Goal: Task Accomplishment & Management: Manage account settings

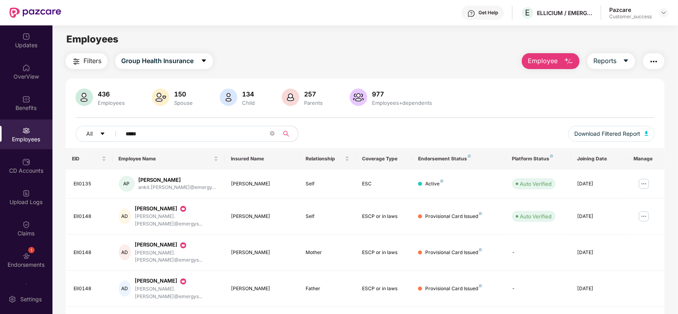
scroll to position [25, 0]
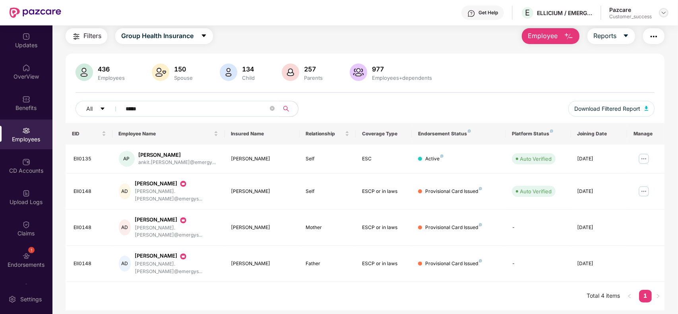
click at [666, 13] on img at bounding box center [663, 13] width 6 height 6
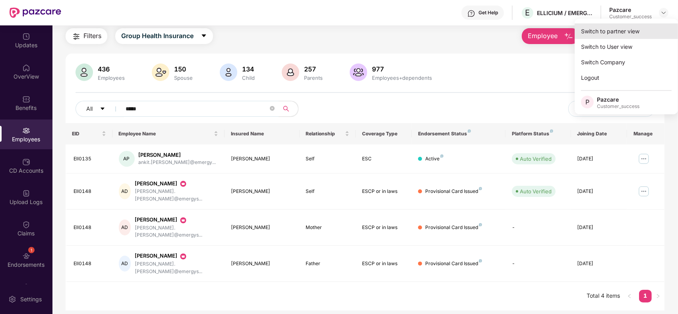
click at [622, 34] on div "Switch to partner view" at bounding box center [625, 30] width 103 height 15
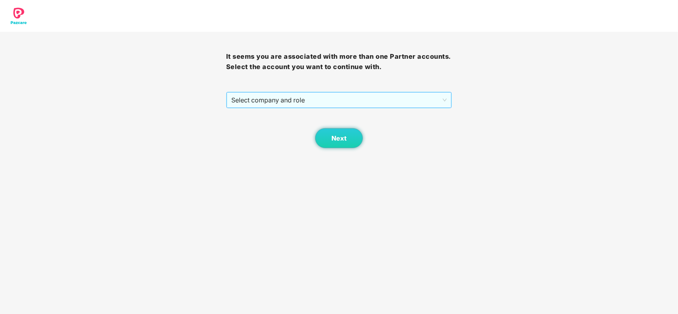
click at [259, 96] on span "Select company and role" at bounding box center [339, 100] width 216 height 15
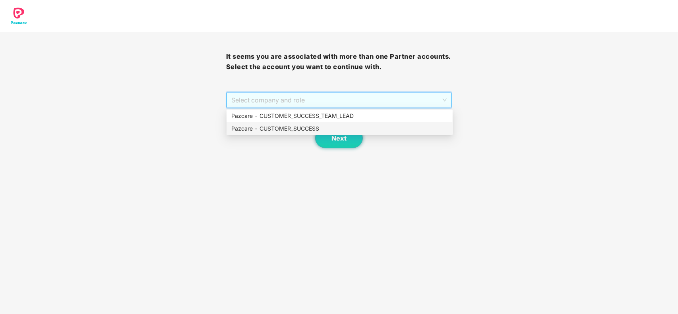
click at [271, 126] on div "Pazcare - CUSTOMER_SUCCESS" at bounding box center [339, 128] width 216 height 9
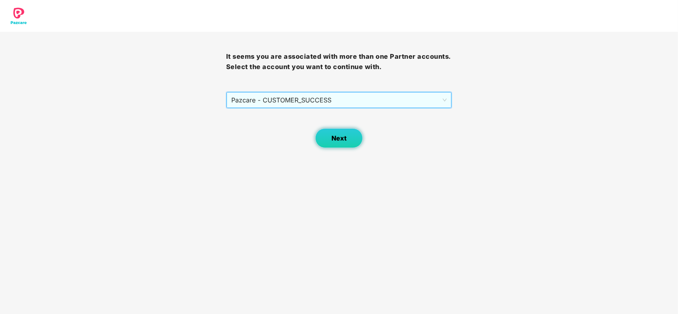
click at [325, 132] on button "Next" at bounding box center [339, 138] width 48 height 20
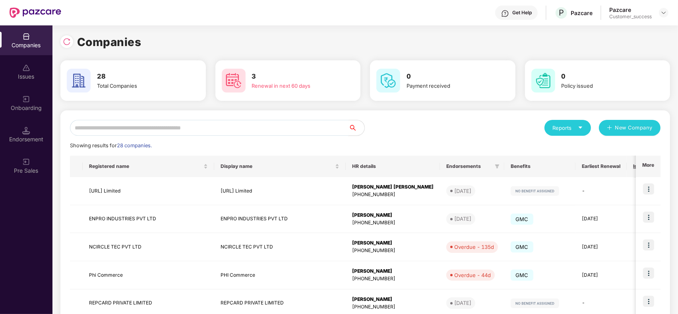
click at [140, 130] on input "text" at bounding box center [209, 128] width 278 height 16
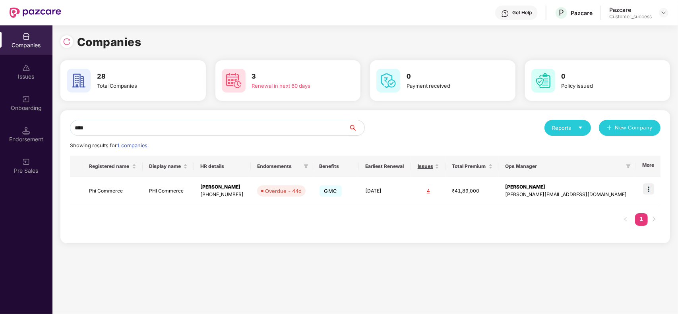
click at [102, 120] on input "***" at bounding box center [209, 128] width 278 height 16
type input "*"
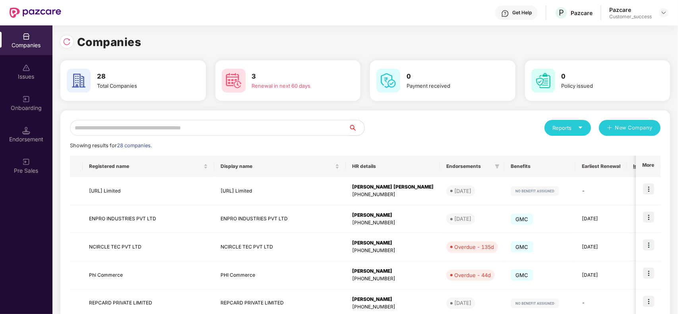
type input "*"
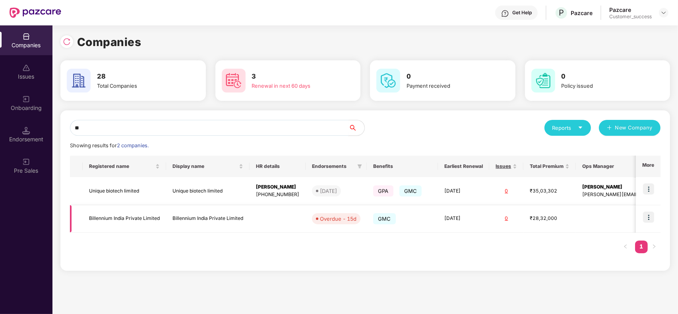
type input "**"
click at [650, 218] on img at bounding box center [648, 217] width 11 height 11
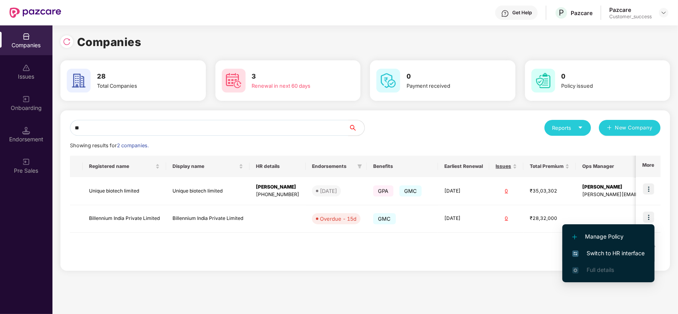
click at [603, 257] on span "Switch to HR interface" at bounding box center [608, 253] width 72 height 9
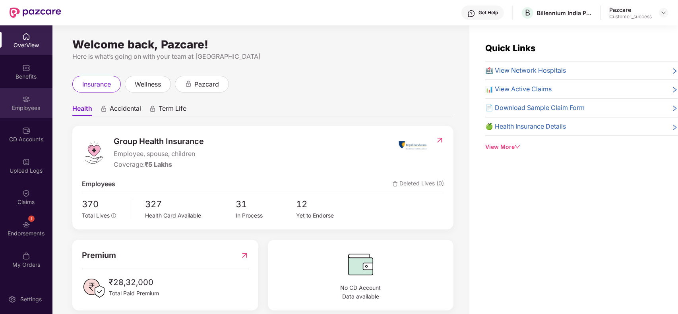
click at [24, 104] on div "Employees" at bounding box center [26, 108] width 52 height 8
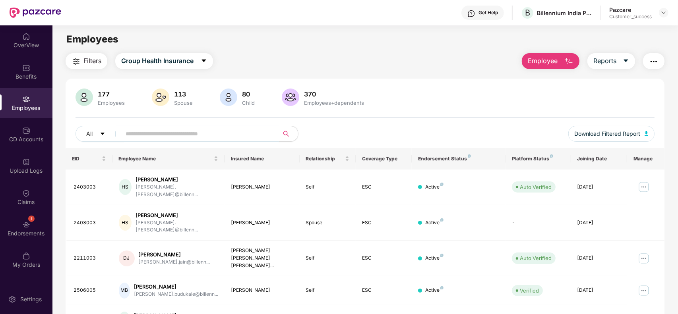
click at [158, 136] on input "text" at bounding box center [197, 134] width 143 height 12
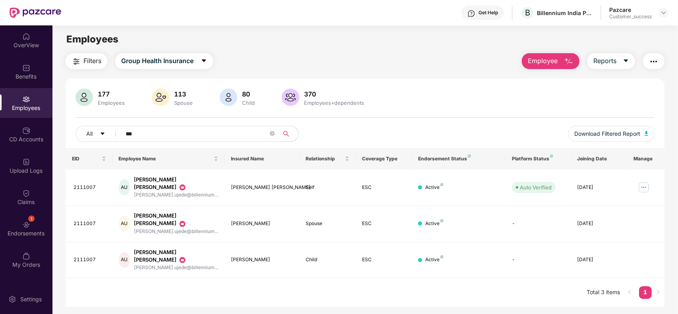
type input "***"
click at [646, 181] on img at bounding box center [643, 187] width 13 height 13
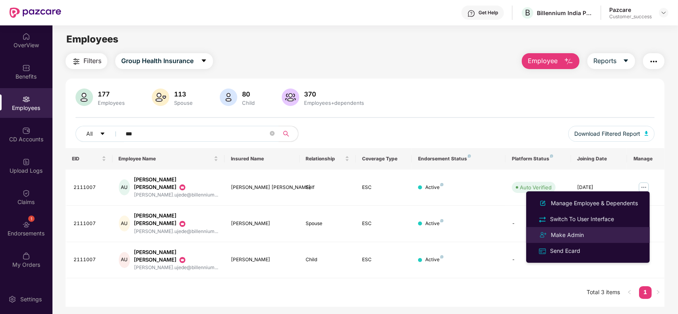
click at [584, 233] on div "Make Admin" at bounding box center [567, 235] width 36 height 9
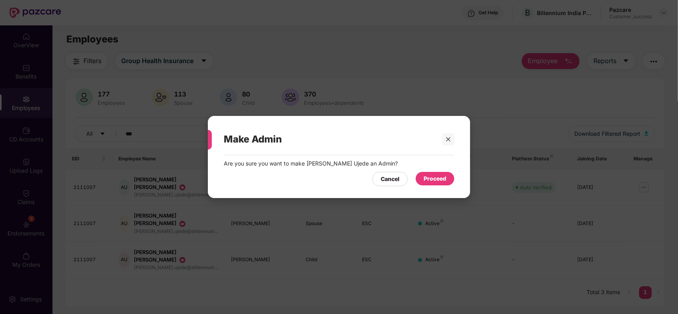
click at [443, 177] on div "Proceed" at bounding box center [434, 178] width 23 height 9
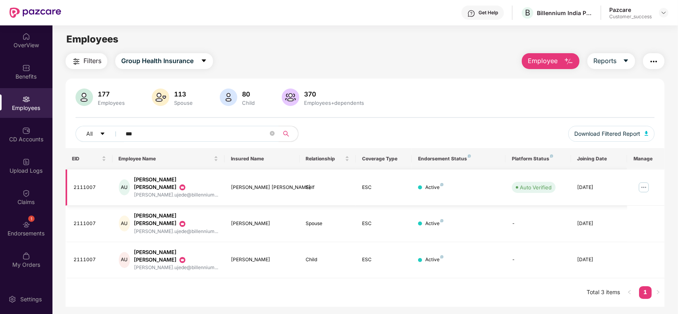
click at [642, 183] on img at bounding box center [643, 187] width 13 height 13
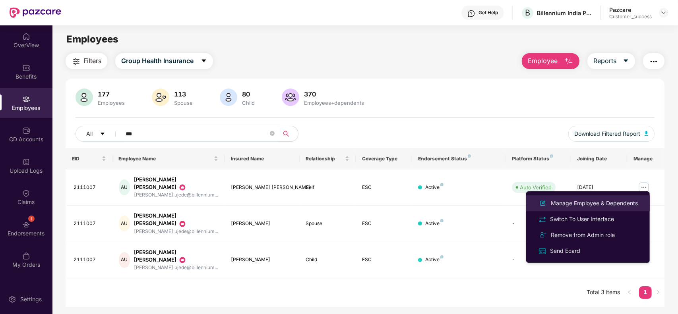
click at [590, 203] on div "Manage Employee & Dependents" at bounding box center [594, 203] width 90 height 9
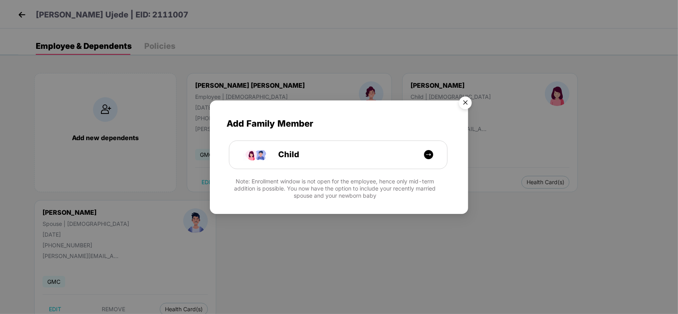
click at [470, 102] on img "Close" at bounding box center [465, 104] width 22 height 22
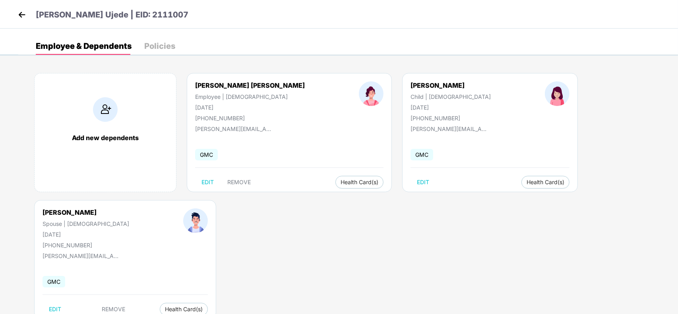
click at [16, 11] on img at bounding box center [22, 15] width 12 height 12
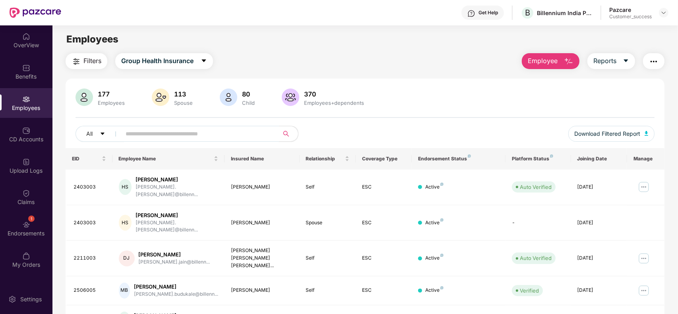
click at [245, 128] on input "text" at bounding box center [197, 134] width 143 height 12
click at [670, 10] on header "Get Help B Billennium India Private Limited Pazcare Customer_success" at bounding box center [339, 12] width 678 height 25
click at [660, 14] on img at bounding box center [663, 13] width 6 height 6
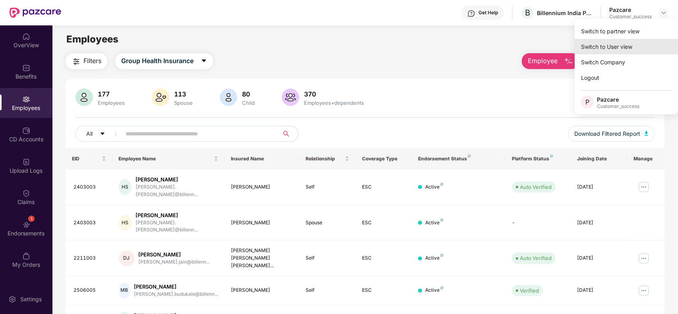
click at [616, 41] on div "Switch to User view" at bounding box center [625, 46] width 103 height 15
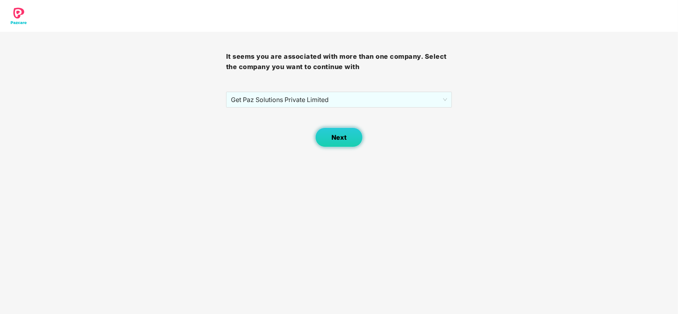
click at [336, 132] on button "Next" at bounding box center [339, 138] width 48 height 20
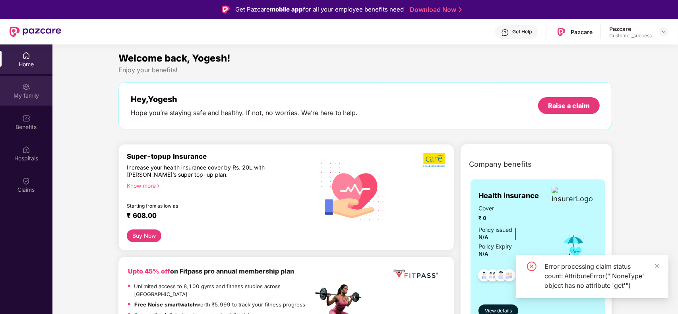
click at [40, 93] on div "My family" at bounding box center [26, 96] width 52 height 8
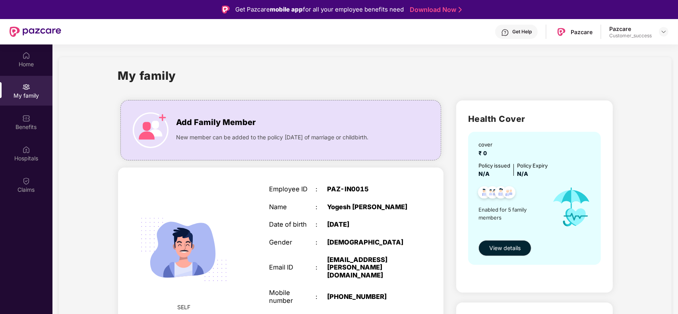
scroll to position [20, 0]
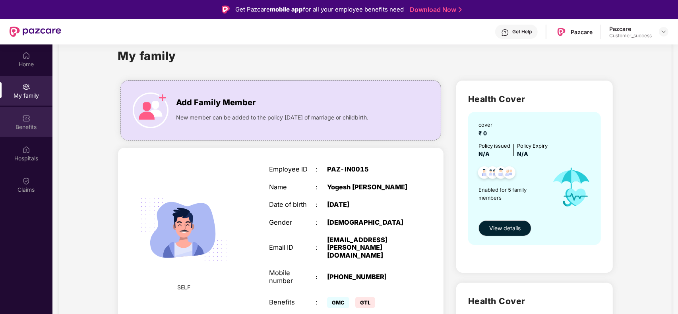
click at [37, 128] on div "Benefits" at bounding box center [26, 127] width 52 height 8
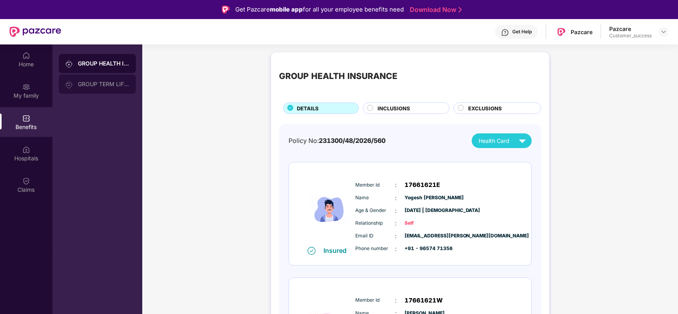
click at [114, 82] on div "GROUP TERM LIFE INSURANCE" at bounding box center [104, 84] width 52 height 6
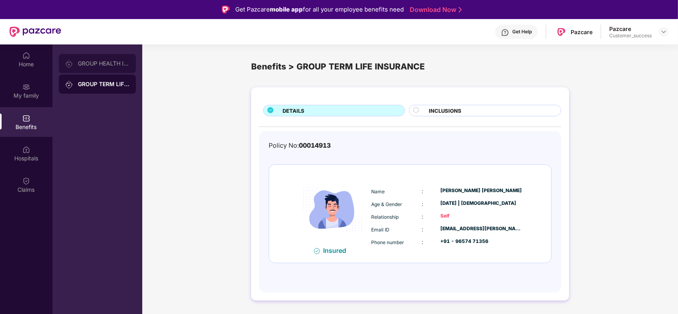
click at [108, 64] on div "GROUP HEALTH INSURANCE" at bounding box center [104, 63] width 52 height 6
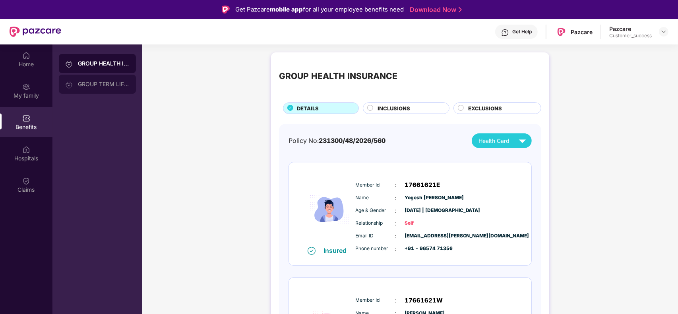
click at [111, 81] on div "GROUP TERM LIFE INSURANCE" at bounding box center [104, 84] width 52 height 6
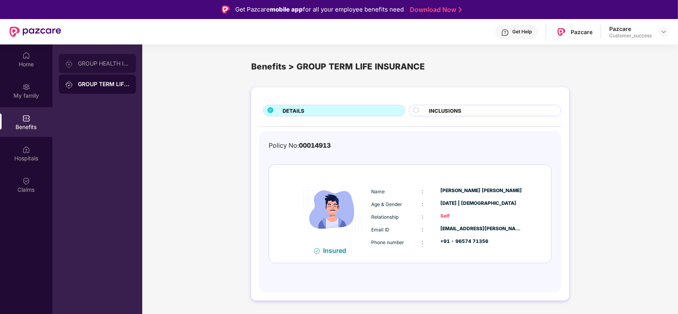
click at [112, 66] on div "GROUP HEALTH INSURANCE" at bounding box center [104, 63] width 52 height 6
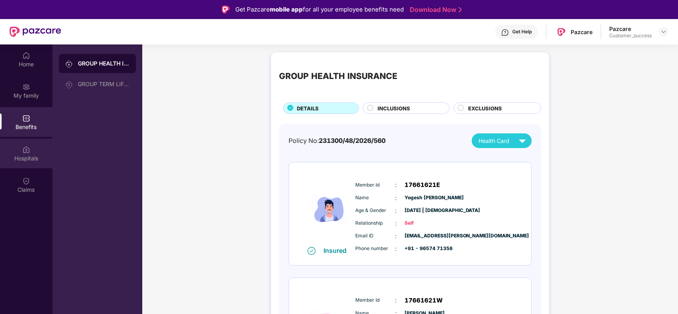
click at [33, 162] on div "Hospitals" at bounding box center [26, 154] width 52 height 30
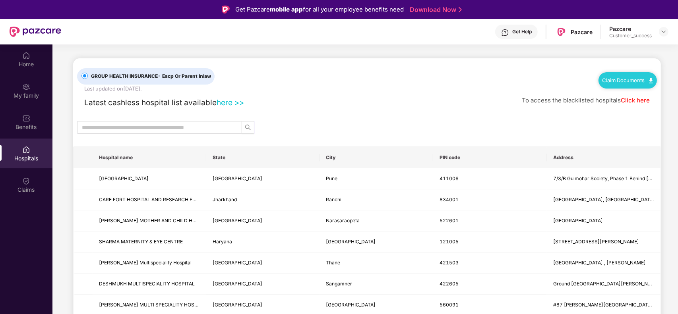
click at [33, 156] on div "Hospitals" at bounding box center [26, 159] width 52 height 8
click at [228, 104] on link "here >>" at bounding box center [229, 103] width 27 height 10
click at [629, 82] on link "Claim Documents" at bounding box center [627, 80] width 50 height 6
click at [632, 108] on link "Claim Process" at bounding box center [631, 110] width 52 height 17
click at [25, 186] on div "Claims" at bounding box center [26, 190] width 52 height 8
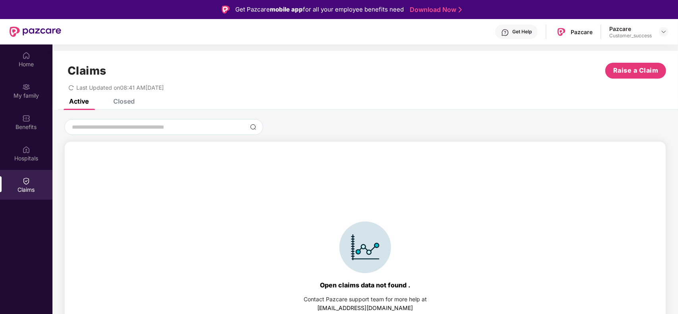
click at [121, 100] on div "Closed" at bounding box center [123, 101] width 21 height 8
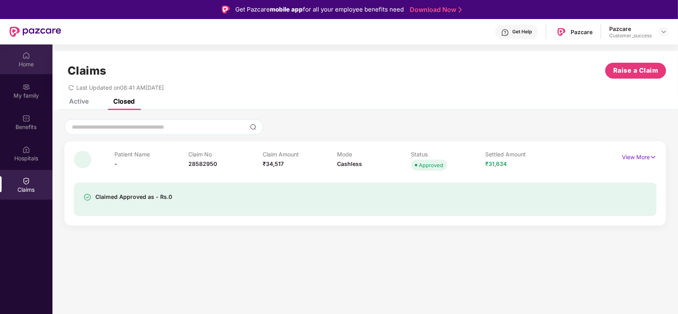
click at [24, 54] on img at bounding box center [26, 56] width 8 height 8
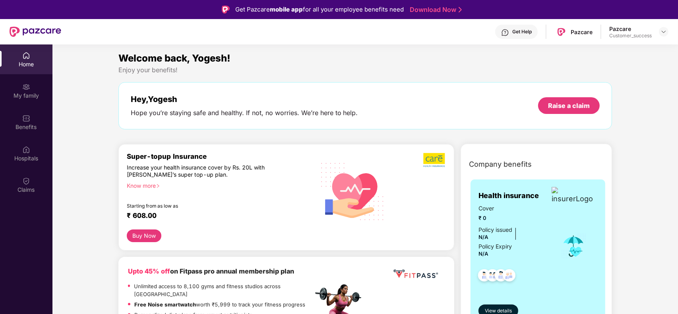
click at [413, 133] on div "Welcome back, Yogesh! Enjoy your benefits! Hey, [PERSON_NAME] Hope you’re stayi…" at bounding box center [365, 94] width 500 height 87
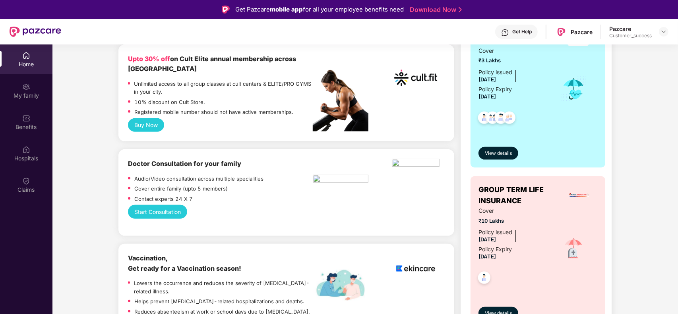
scroll to position [199, 0]
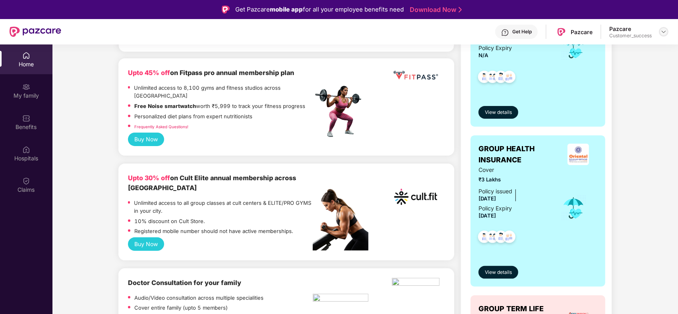
click at [661, 36] on div at bounding box center [664, 32] width 10 height 10
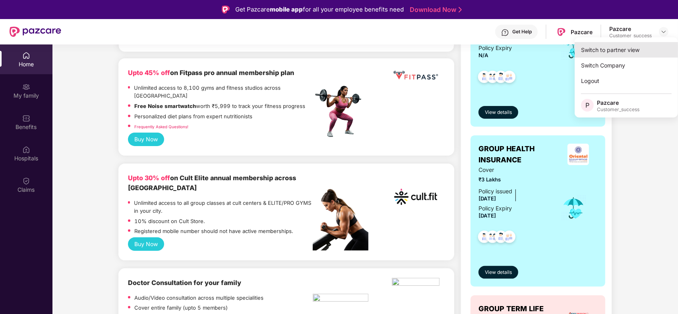
click at [632, 48] on div "Switch to partner view" at bounding box center [625, 49] width 103 height 15
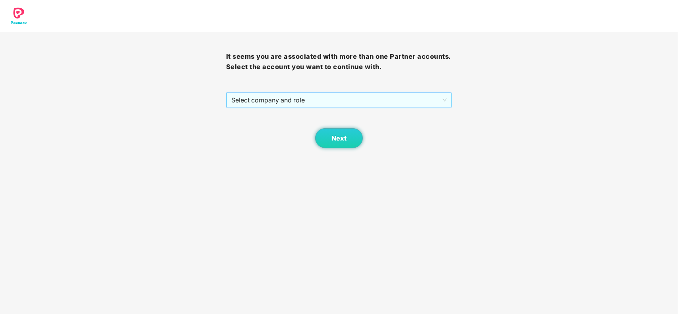
click at [358, 104] on span "Select company and role" at bounding box center [339, 100] width 216 height 15
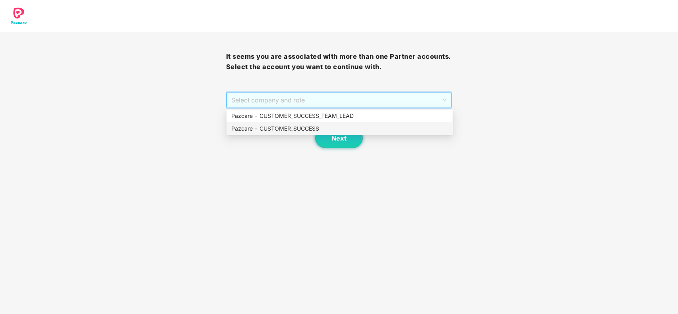
click at [319, 128] on div "Pazcare - CUSTOMER_SUCCESS" at bounding box center [339, 128] width 216 height 9
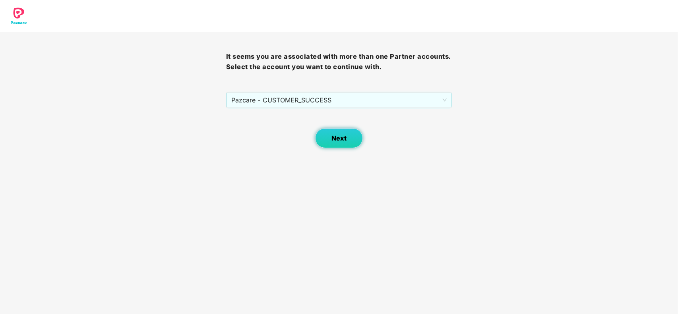
click at [332, 139] on span "Next" at bounding box center [338, 139] width 15 height 8
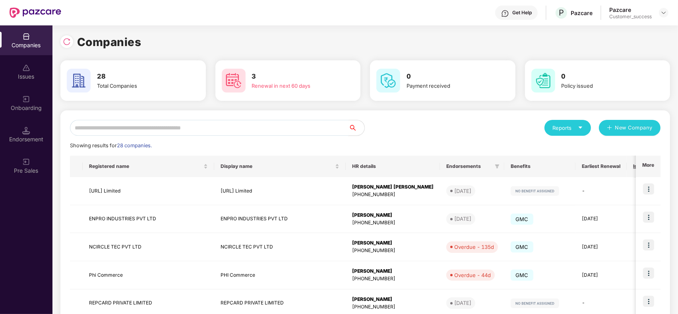
click at [138, 129] on input "text" at bounding box center [209, 128] width 278 height 16
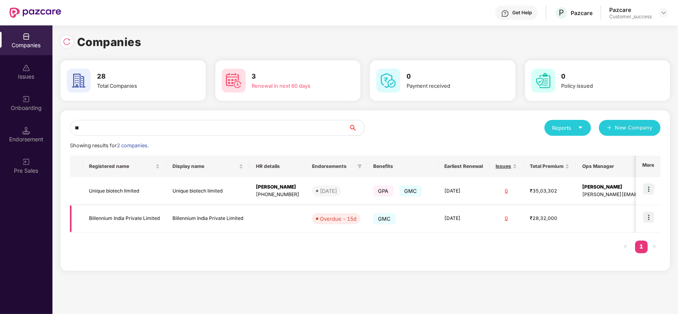
type input "**"
click at [646, 217] on img at bounding box center [648, 217] width 11 height 11
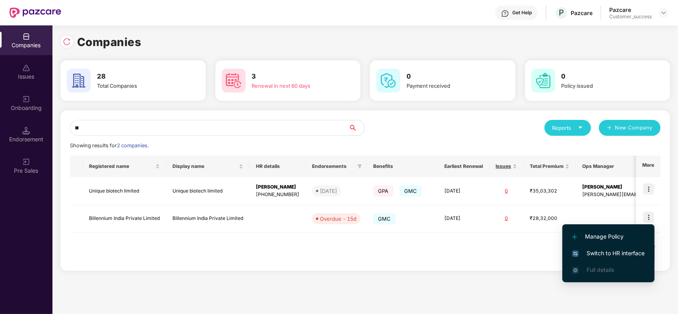
click at [606, 251] on span "Switch to HR interface" at bounding box center [608, 253] width 72 height 9
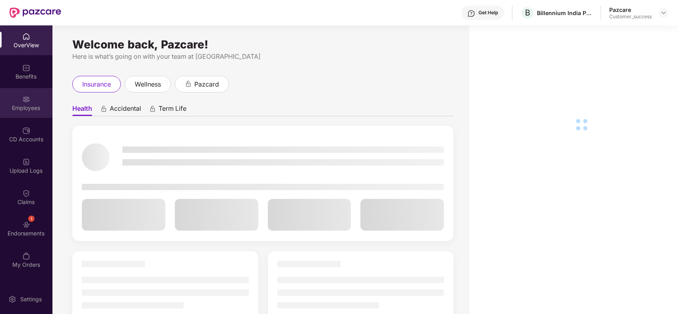
click at [37, 110] on div "Employees" at bounding box center [26, 108] width 52 height 8
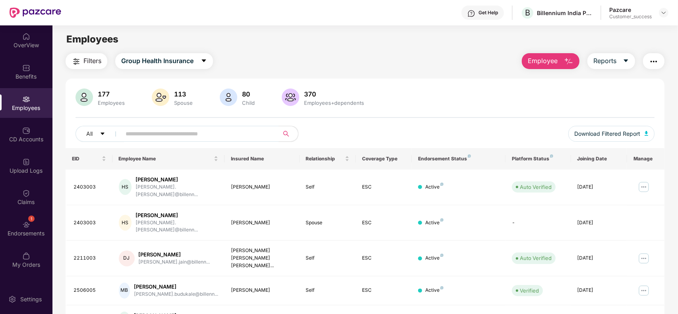
click at [547, 62] on span "Employee" at bounding box center [543, 61] width 30 height 10
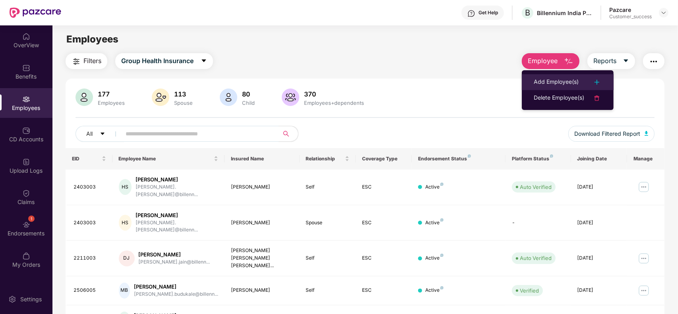
click at [547, 74] on li "Add Employee(s)" at bounding box center [568, 82] width 92 height 16
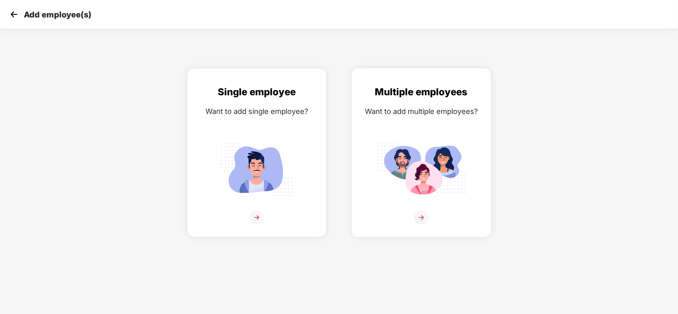
click at [413, 214] on div at bounding box center [421, 223] width 122 height 24
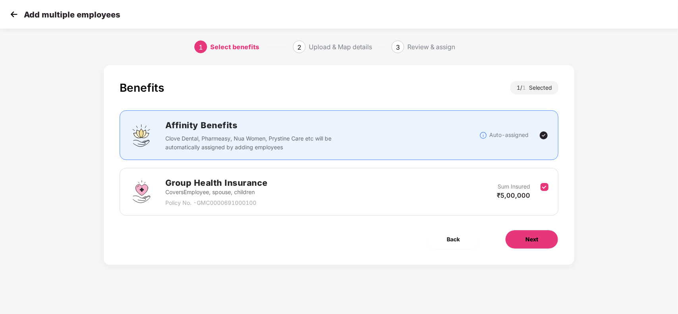
click at [531, 237] on span "Next" at bounding box center [531, 239] width 13 height 9
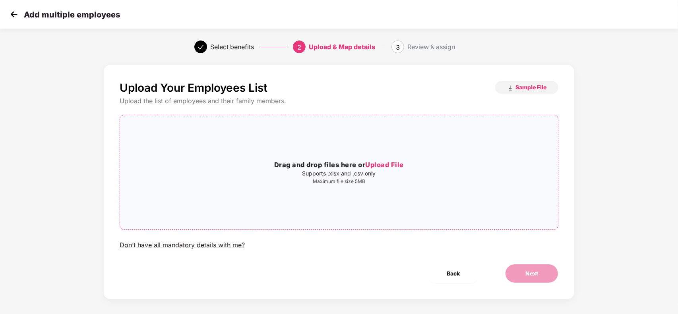
click at [386, 161] on span "Upload File" at bounding box center [384, 165] width 39 height 8
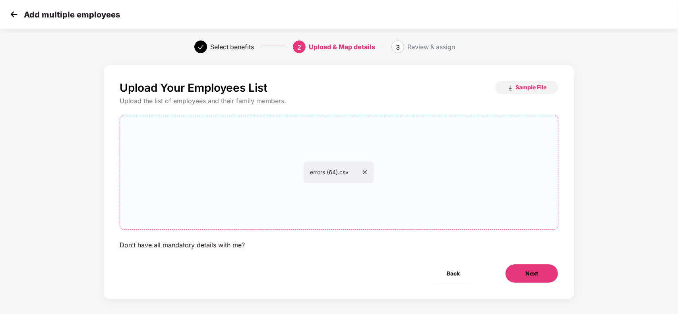
click at [528, 279] on button "Next" at bounding box center [531, 273] width 53 height 19
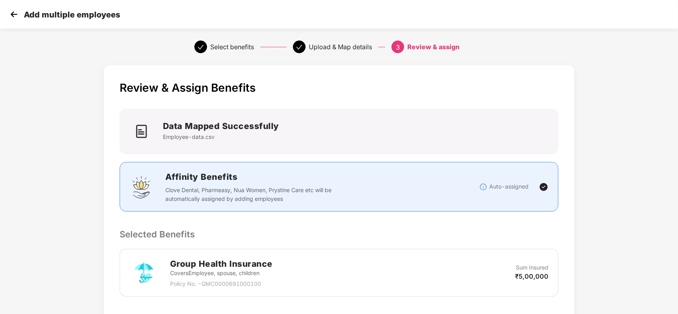
click at [557, 110] on div "Review & Assign Benefits Data Mapped Successfully Employee-data.csv Affinity Be…" at bounding box center [339, 244] width 471 height 358
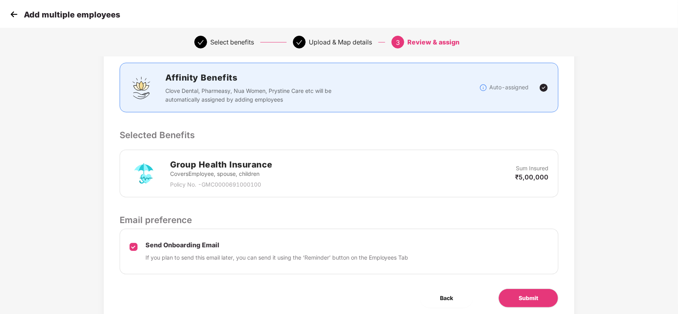
scroll to position [129, 0]
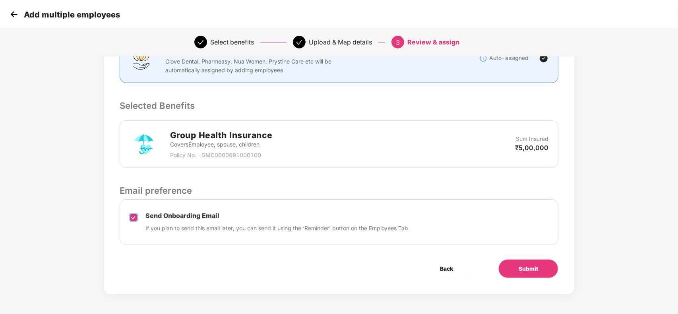
click at [133, 221] on label at bounding box center [133, 223] width 8 height 20
click at [442, 271] on span "Back" at bounding box center [446, 269] width 13 height 9
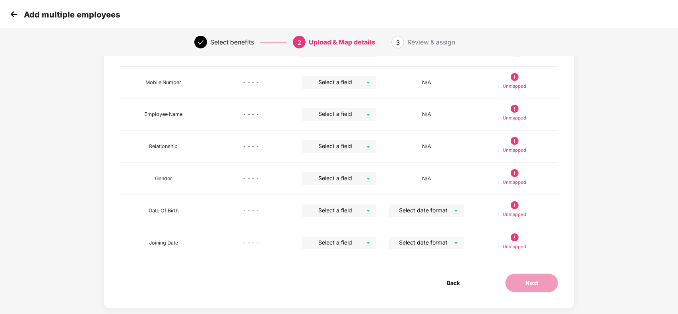
scroll to position [0, 0]
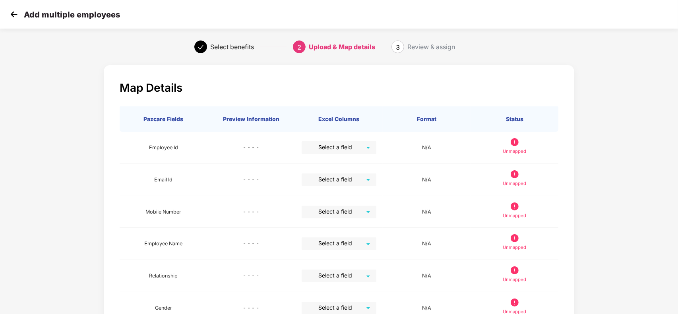
click at [13, 16] on img at bounding box center [14, 14] width 12 height 12
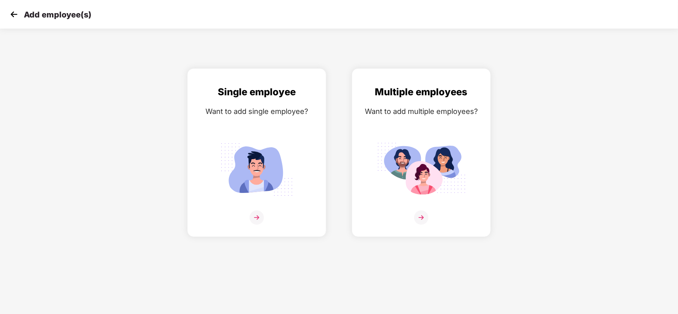
click at [13, 16] on img at bounding box center [14, 14] width 12 height 12
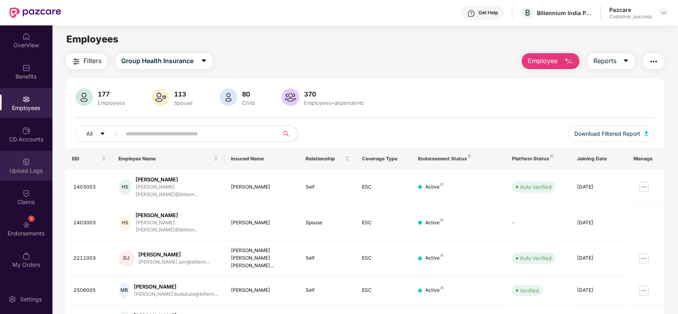
click at [30, 165] on div "Upload Logs" at bounding box center [26, 166] width 52 height 30
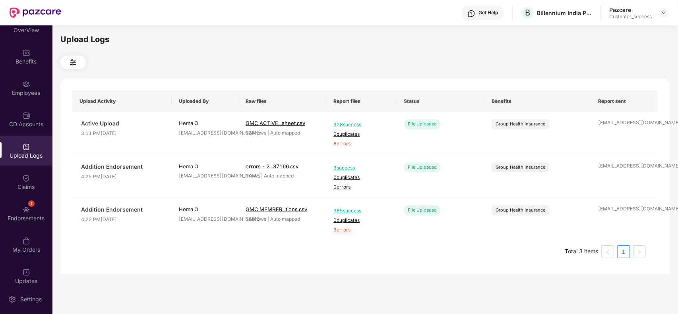
scroll to position [23, 0]
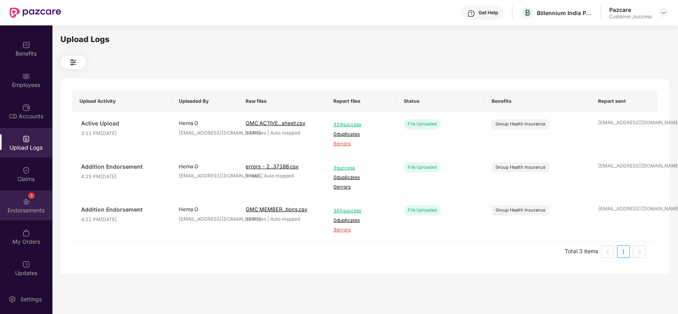
click at [32, 205] on div "1 Endorsements" at bounding box center [26, 206] width 52 height 30
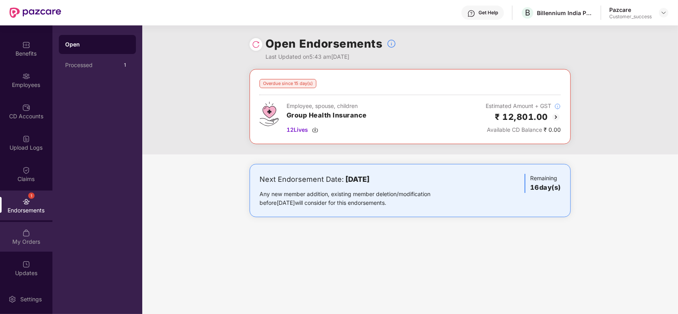
click at [28, 238] on div "My Orders" at bounding box center [26, 242] width 52 height 8
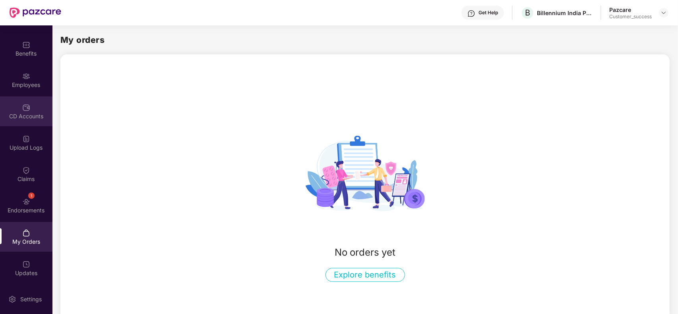
click at [29, 97] on div "CD Accounts" at bounding box center [26, 112] width 52 height 30
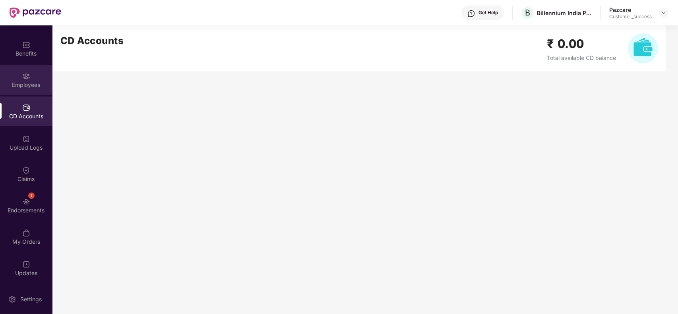
click at [29, 76] on img at bounding box center [26, 76] width 8 height 8
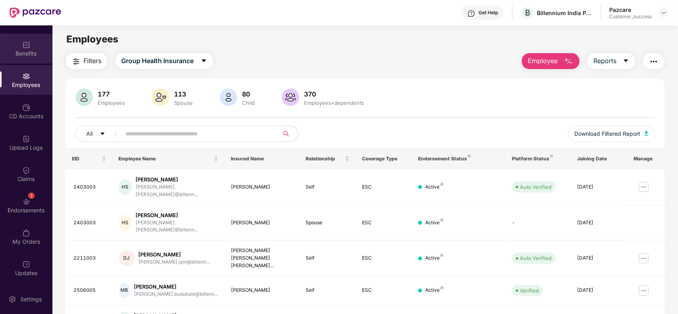
click at [29, 43] on img at bounding box center [26, 45] width 8 height 8
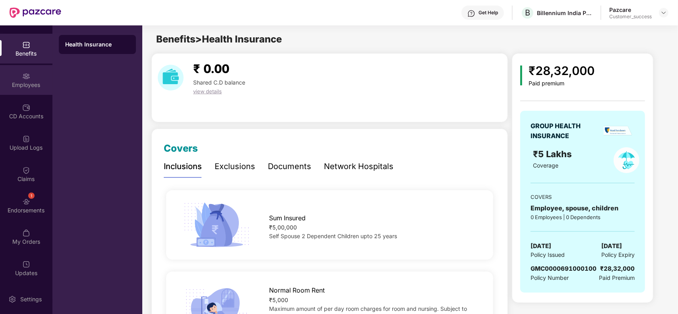
click at [29, 82] on div "Employees" at bounding box center [26, 85] width 52 height 8
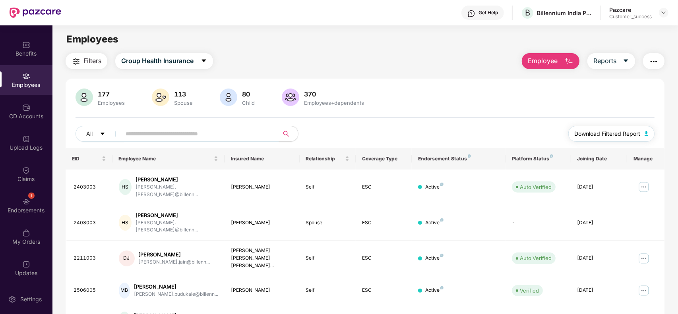
click at [605, 135] on span "Download Filtered Report" at bounding box center [607, 133] width 66 height 9
click at [359, 65] on div "Filters Group Health Insurance Employee Reports" at bounding box center [365, 61] width 599 height 16
click at [616, 65] on button "Reports" at bounding box center [611, 61] width 48 height 16
click at [442, 93] on div "177 Employees 113 Spouse 80 Child 370 Employees+dependents" at bounding box center [364, 98] width 579 height 19
click at [650, 61] on img "button" at bounding box center [654, 62] width 10 height 10
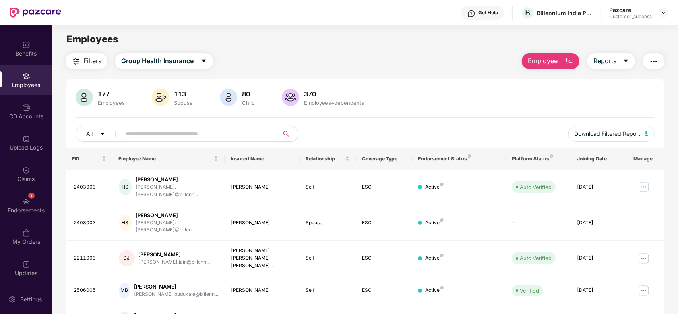
click at [415, 97] on div "177 Employees 113 Spouse 80 Child 370 Employees+dependents" at bounding box center [364, 98] width 579 height 19
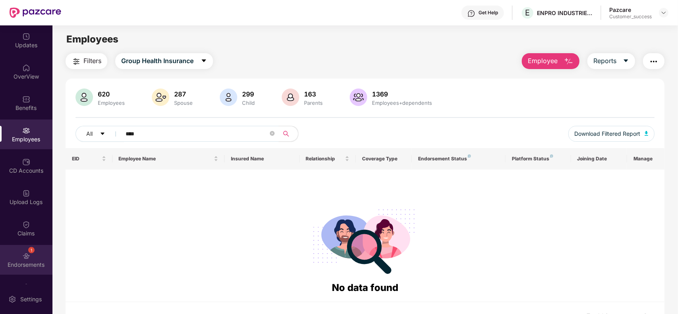
click at [36, 248] on div "1 Endorsements" at bounding box center [26, 260] width 52 height 30
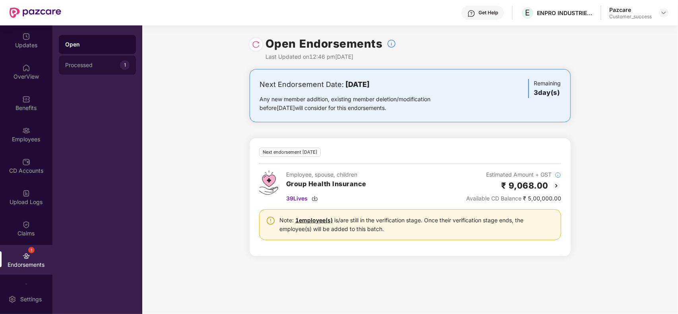
click at [108, 66] on div "Processed" at bounding box center [92, 65] width 55 height 6
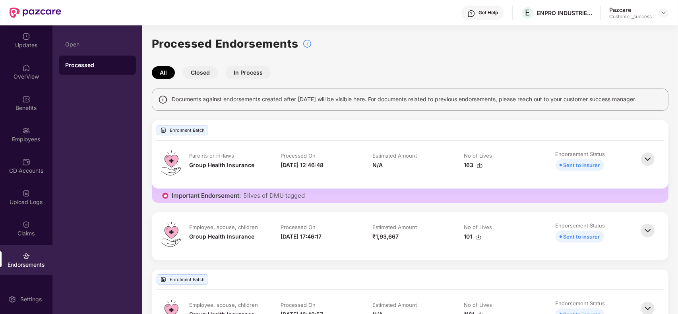
click at [26, 107] on div "Benefits" at bounding box center [26, 108] width 52 height 8
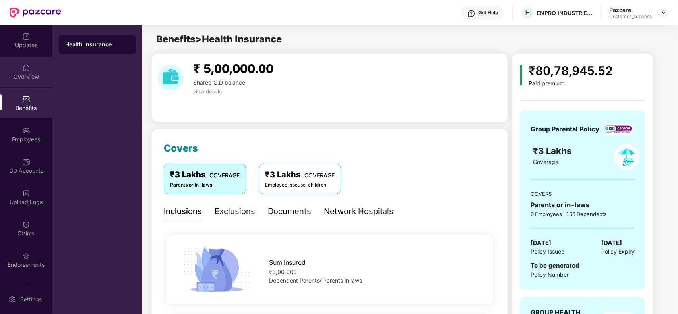
click at [27, 74] on div "OverView" at bounding box center [26, 77] width 52 height 8
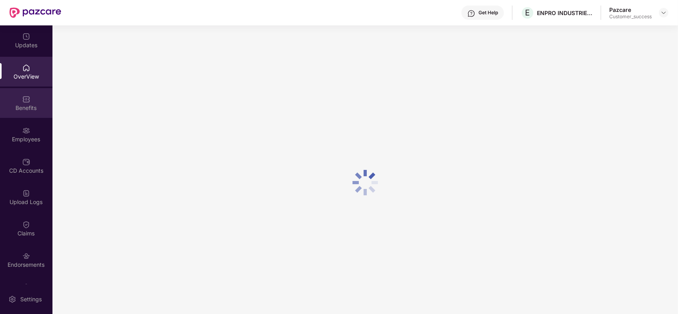
click at [30, 114] on div "Benefits" at bounding box center [26, 103] width 52 height 30
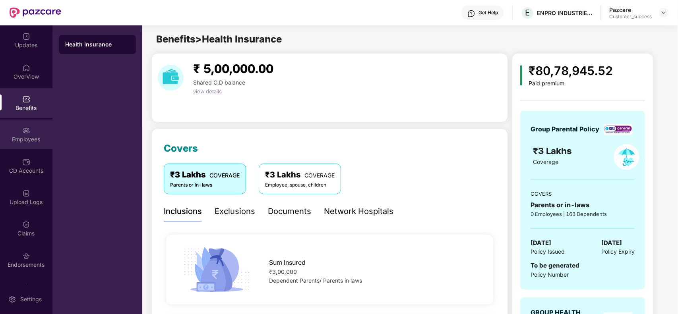
click at [26, 133] on img at bounding box center [26, 131] width 8 height 8
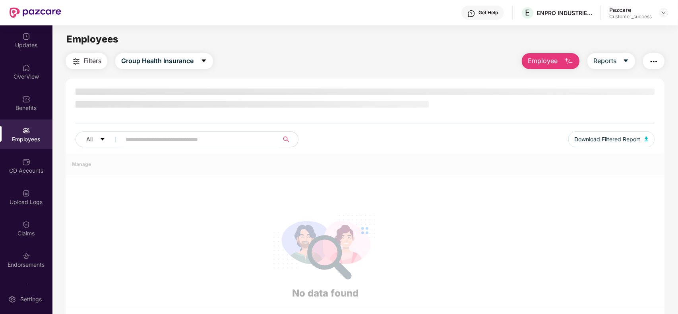
click at [26, 133] on img at bounding box center [26, 131] width 8 height 8
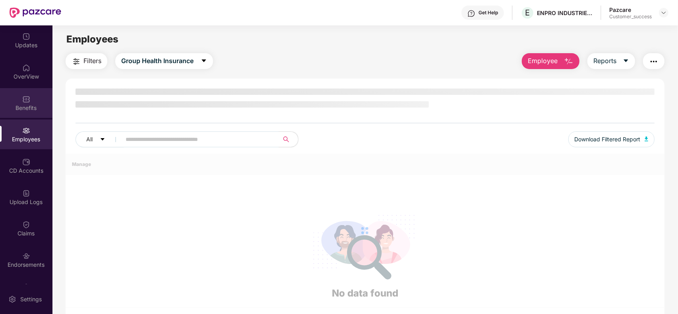
click at [31, 110] on div "Benefits" at bounding box center [26, 108] width 52 height 8
